Goal: Information Seeking & Learning: Learn about a topic

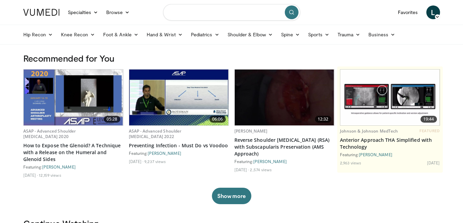
click at [233, 15] on input "Search topics, interventions" at bounding box center [231, 12] width 137 height 16
type input "**********"
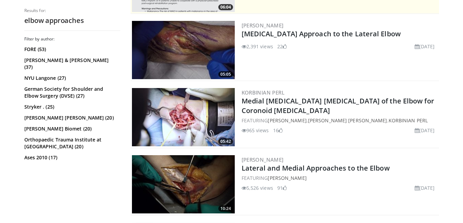
scroll to position [206, 0]
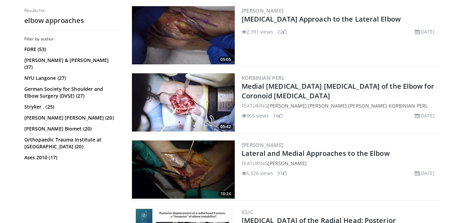
click at [182, 157] on img at bounding box center [183, 170] width 103 height 58
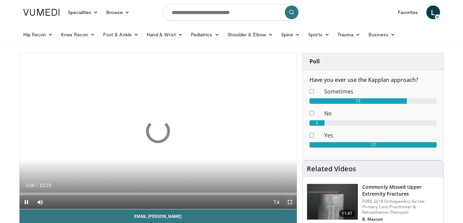
click at [289, 203] on span "Video Player" at bounding box center [290, 202] width 14 height 14
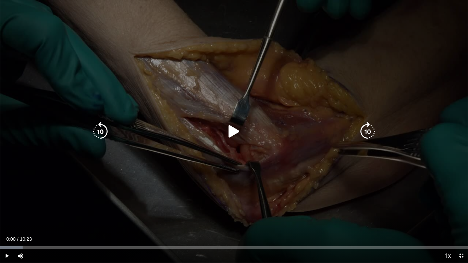
click at [234, 134] on icon "Video Player" at bounding box center [233, 131] width 19 height 19
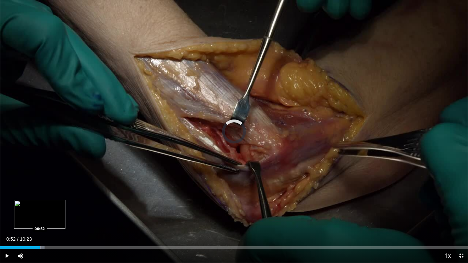
click at [40, 223] on div "Progress Bar" at bounding box center [40, 247] width 1 height 3
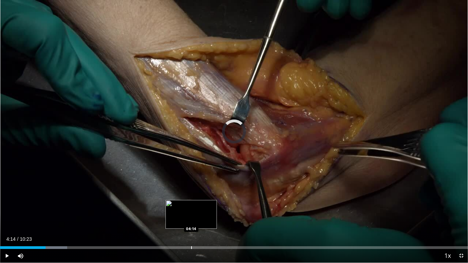
click at [191, 223] on div "Progress Bar" at bounding box center [191, 247] width 1 height 3
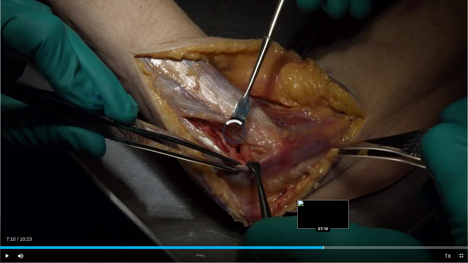
click at [323, 223] on div "Progress Bar" at bounding box center [323, 247] width 1 height 3
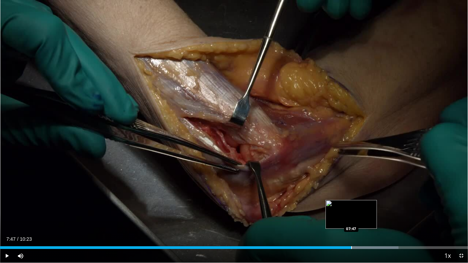
click at [351, 223] on div "Progress Bar" at bounding box center [351, 247] width 1 height 3
click at [344, 223] on div "Progress Bar" at bounding box center [344, 247] width 1 height 3
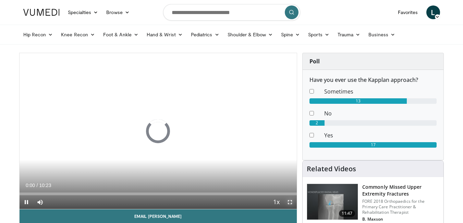
click at [289, 201] on span "Video Player" at bounding box center [290, 202] width 14 height 14
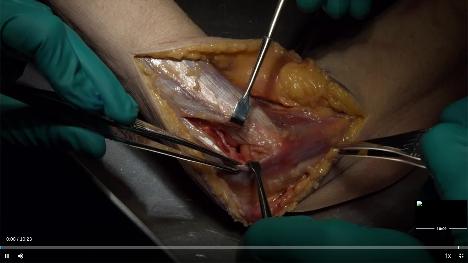
click at [458, 223] on div "Progress Bar" at bounding box center [458, 247] width 1 height 3
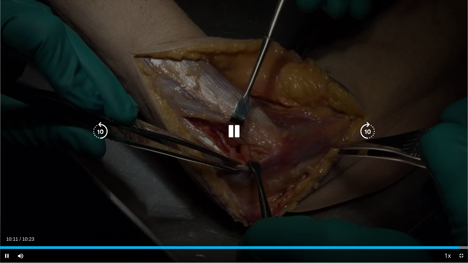
click at [454, 208] on div "10 seconds Tap to unmute" at bounding box center [234, 131] width 468 height 263
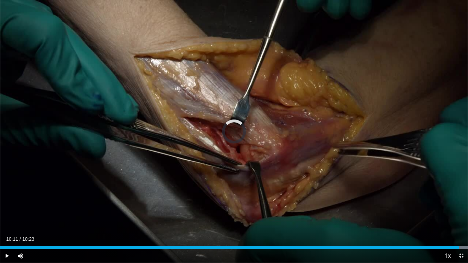
click at [422, 223] on div "Loaded : 100.00% 10:11 09:22" at bounding box center [234, 246] width 468 height 7
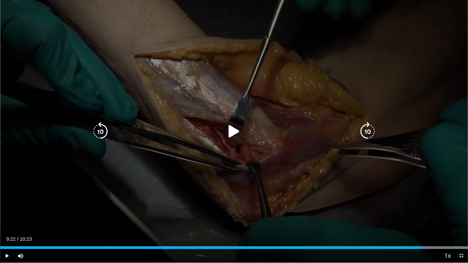
click at [229, 130] on icon "Video Player" at bounding box center [233, 131] width 19 height 19
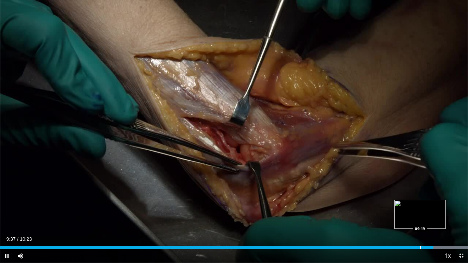
click at [420, 223] on div "Progress Bar" at bounding box center [420, 247] width 1 height 3
click at [397, 223] on video-js "**********" at bounding box center [234, 131] width 468 height 263
click at [400, 223] on div "08:52" at bounding box center [200, 247] width 400 height 3
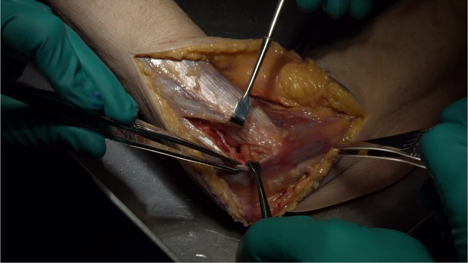
click at [430, 163] on div "10 seconds Tap to unmute" at bounding box center [234, 131] width 468 height 263
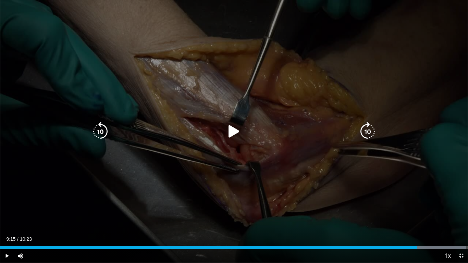
click at [101, 132] on icon "Video Player" at bounding box center [100, 131] width 19 height 19
click at [232, 131] on icon "Video Player" at bounding box center [233, 131] width 19 height 19
click at [247, 131] on div "Video Player" at bounding box center [234, 132] width 281 height 14
click at [233, 127] on icon "Video Player" at bounding box center [233, 131] width 19 height 19
drag, startPoint x: 228, startPoint y: 133, endPoint x: 290, endPoint y: 132, distance: 62.0
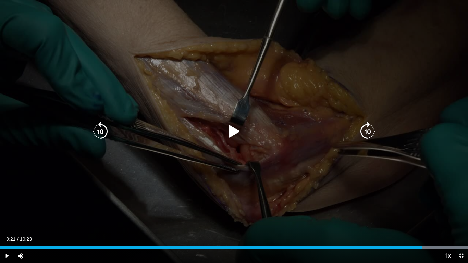
click at [229, 133] on icon "Video Player" at bounding box center [233, 131] width 19 height 19
click at [369, 131] on icon "Video Player" at bounding box center [367, 131] width 19 height 19
click at [329, 182] on div "10 seconds Tap to unmute" at bounding box center [234, 131] width 468 height 263
click at [226, 124] on icon "Video Player" at bounding box center [233, 131] width 19 height 19
click at [103, 132] on icon "Video Player" at bounding box center [100, 131] width 19 height 19
